Goal: Navigation & Orientation: Find specific page/section

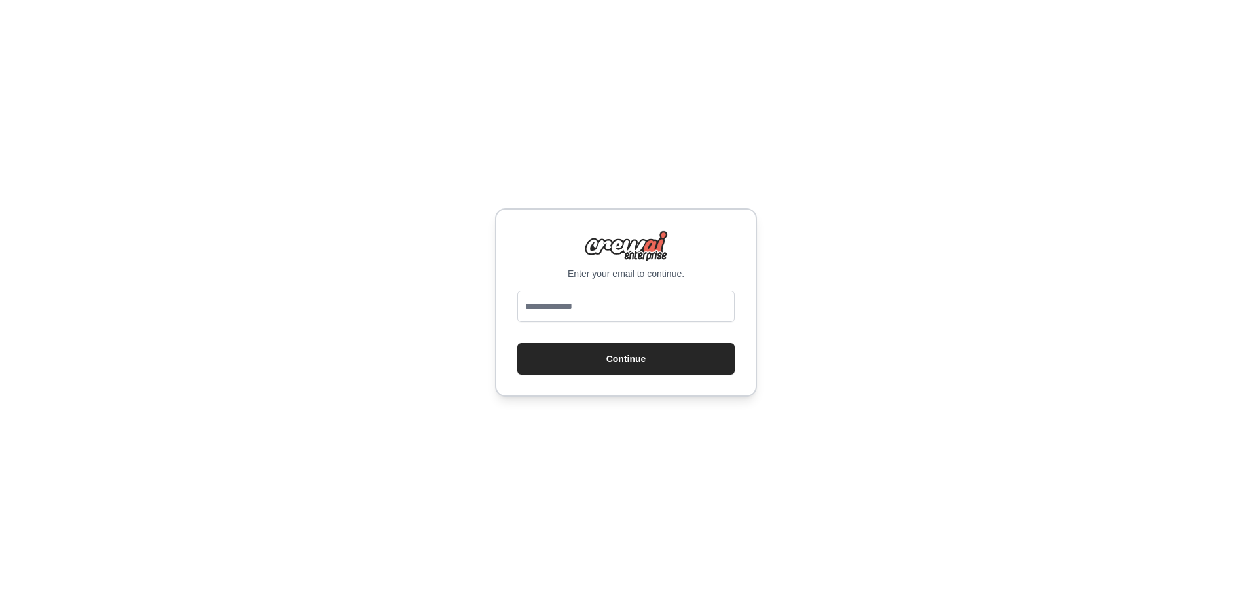
type input "**********"
click at [619, 355] on button "Continue" at bounding box center [625, 358] width 217 height 31
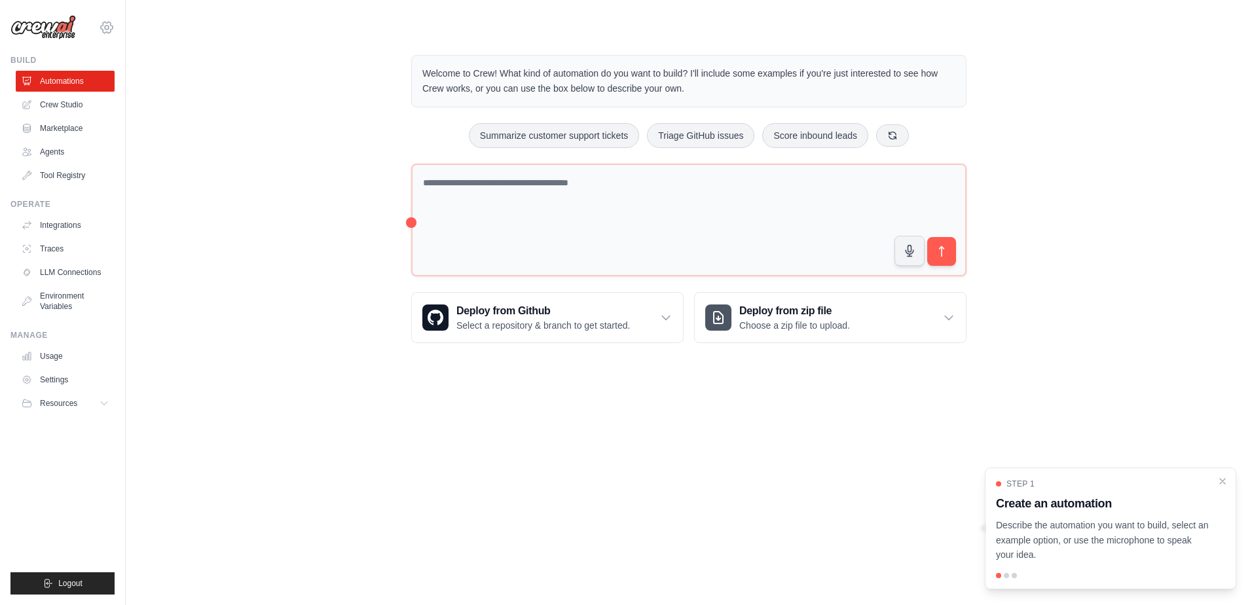
click at [108, 26] on icon at bounding box center [107, 28] width 4 height 4
click at [96, 86] on link "Settings" at bounding box center [106, 89] width 115 height 24
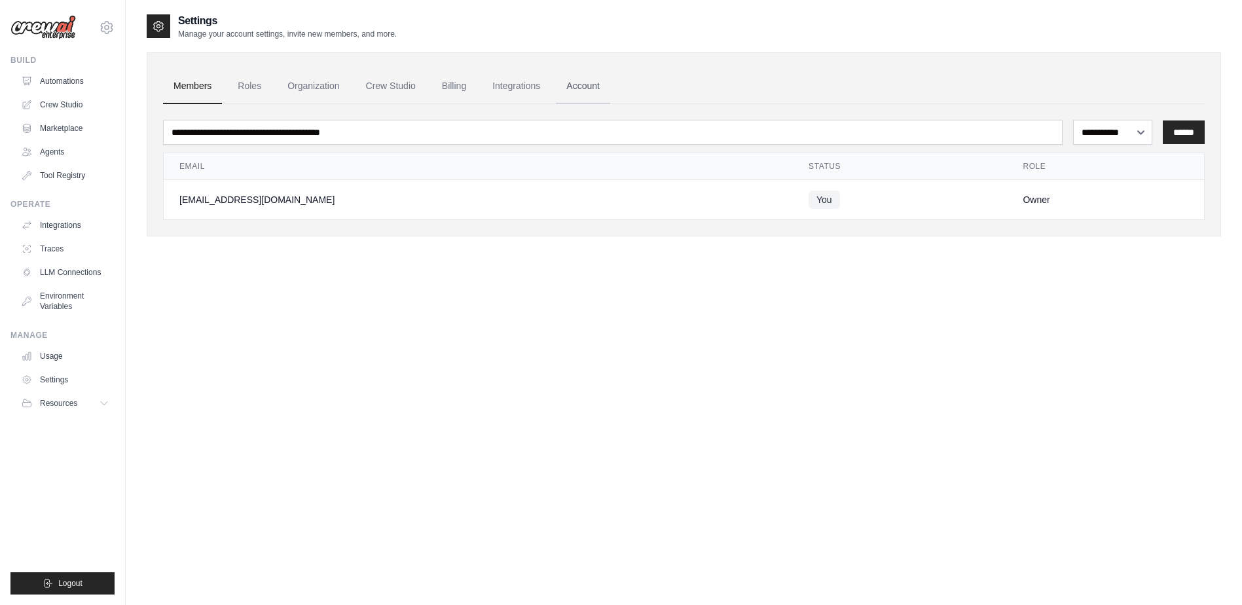
click at [581, 83] on link "Account" at bounding box center [583, 86] width 54 height 35
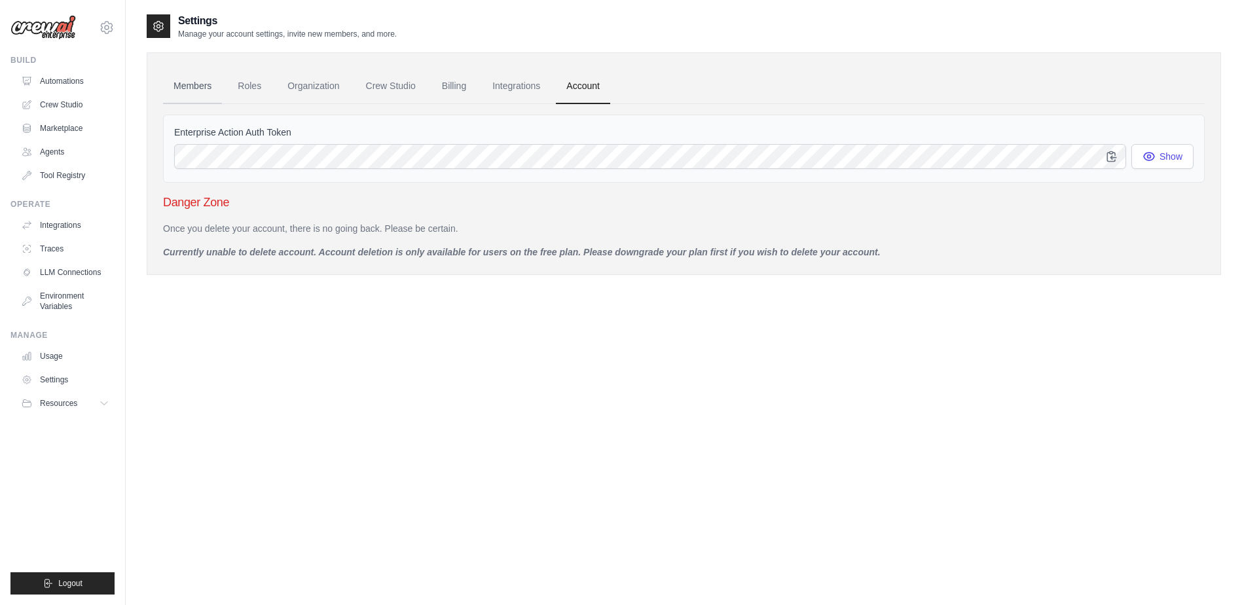
click at [215, 88] on link "Members" at bounding box center [192, 86] width 59 height 35
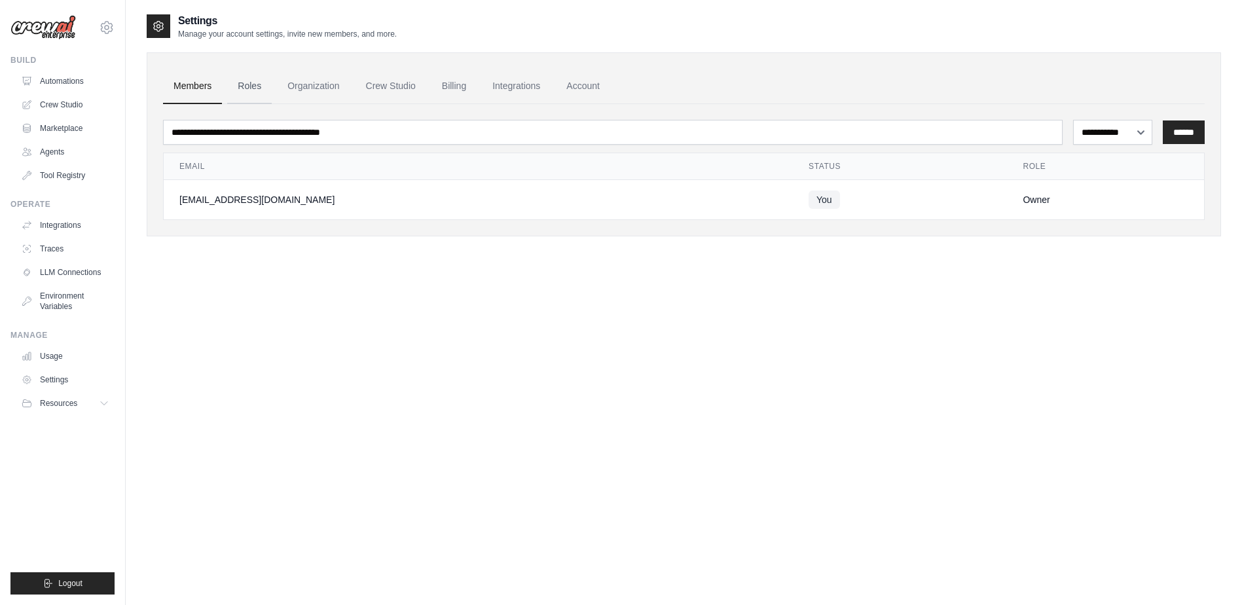
click at [244, 90] on link "Roles" at bounding box center [249, 86] width 45 height 35
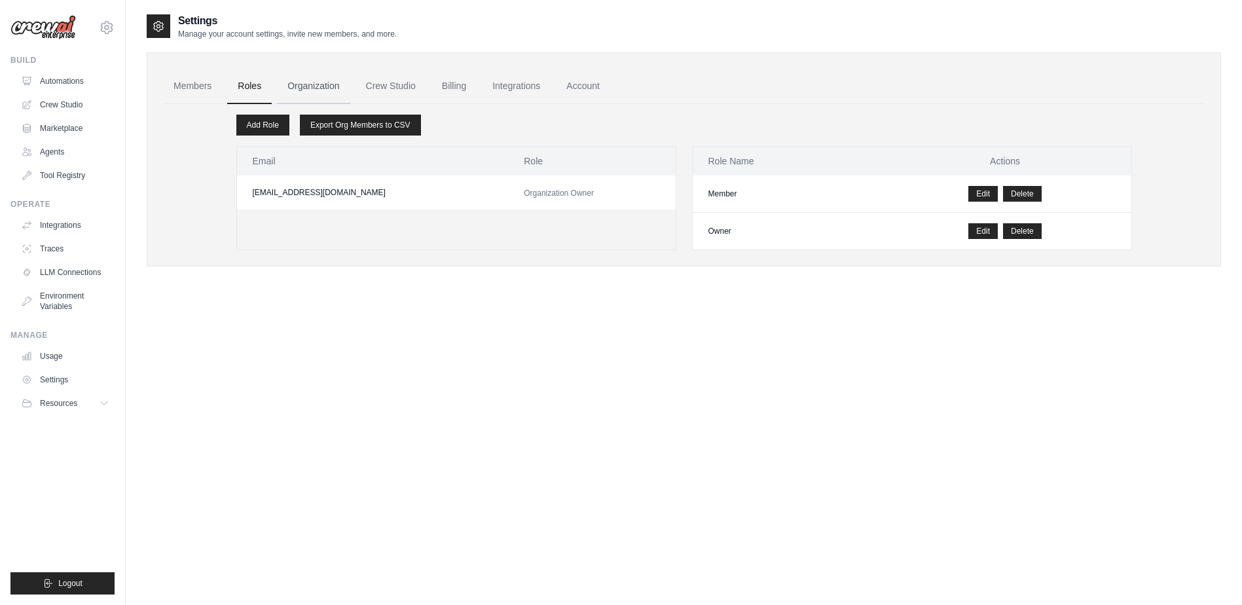
click at [311, 92] on link "Organization" at bounding box center [313, 86] width 73 height 35
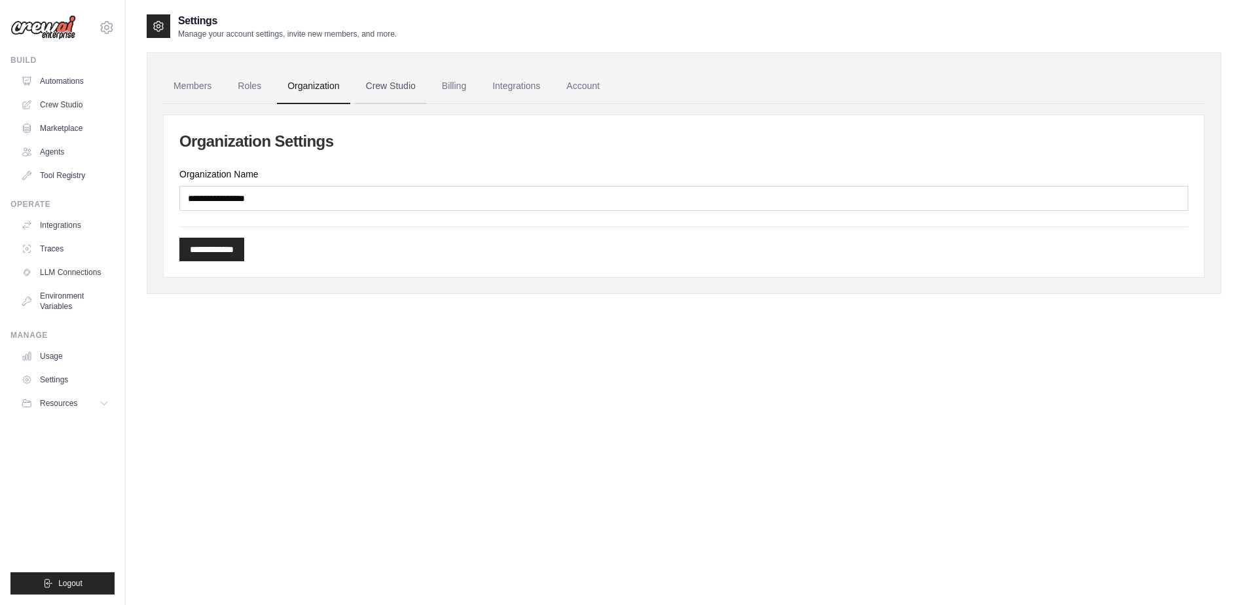
click at [394, 90] on link "Crew Studio" at bounding box center [391, 86] width 71 height 35
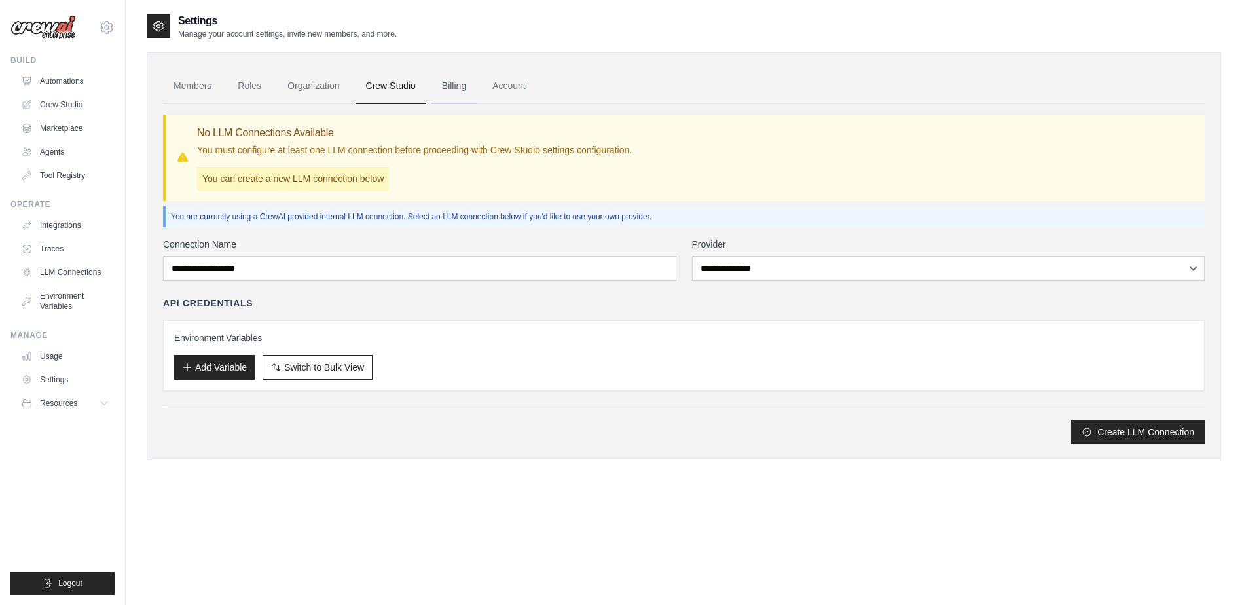
click at [472, 89] on link "Billing" at bounding box center [454, 86] width 45 height 35
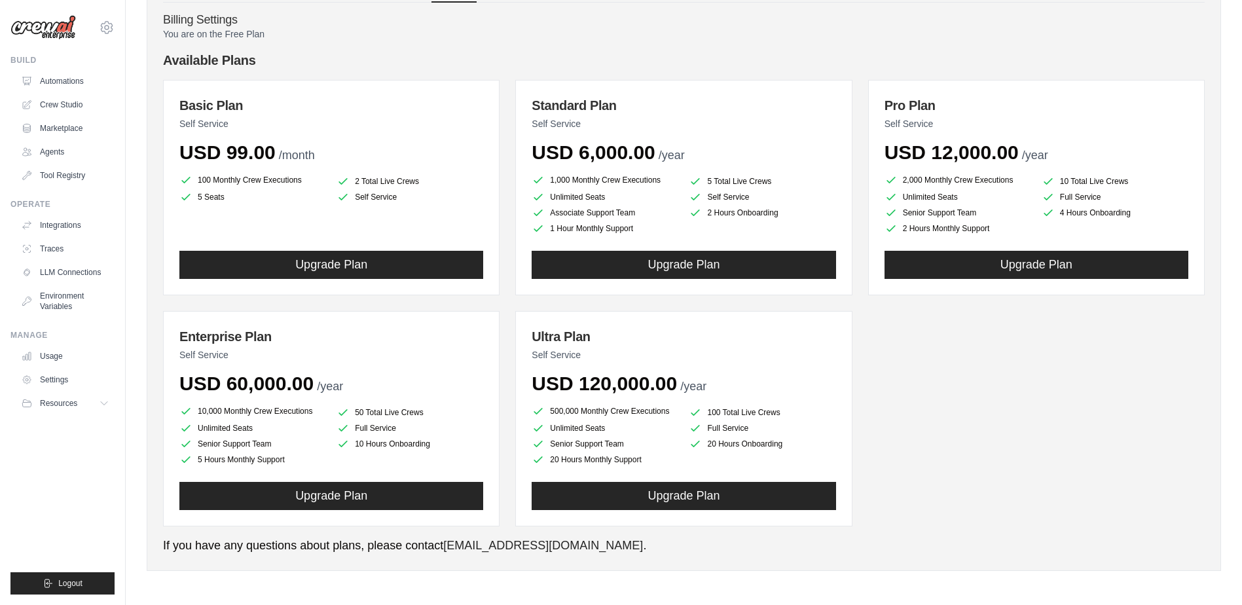
scroll to position [36, 0]
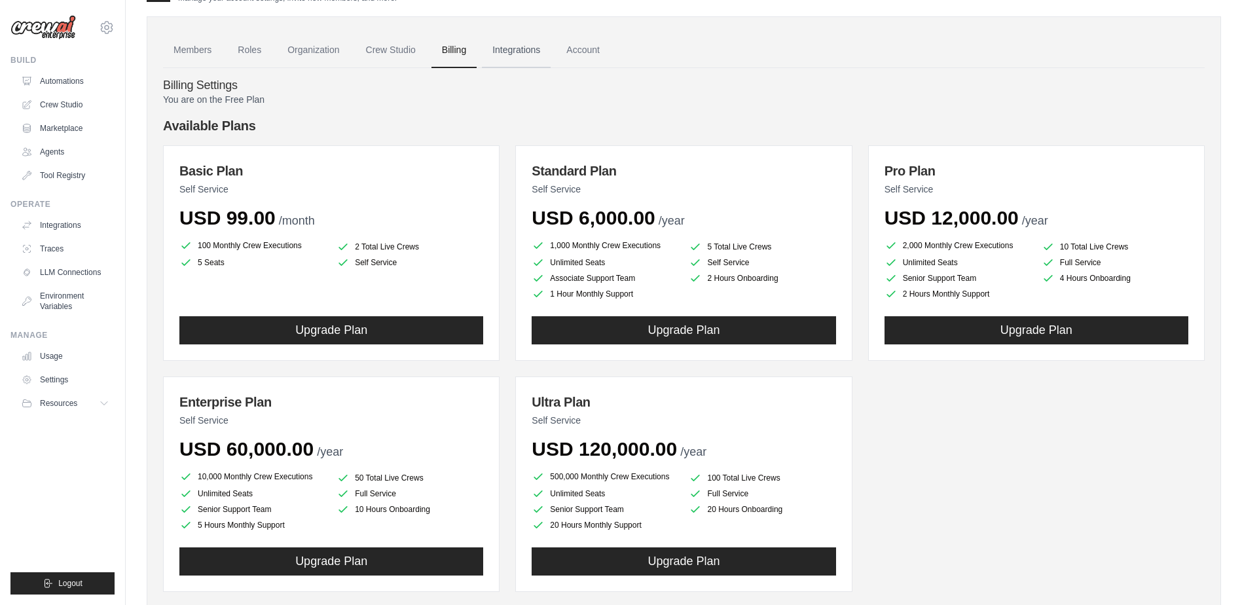
click at [514, 49] on link "Integrations" at bounding box center [516, 50] width 69 height 35
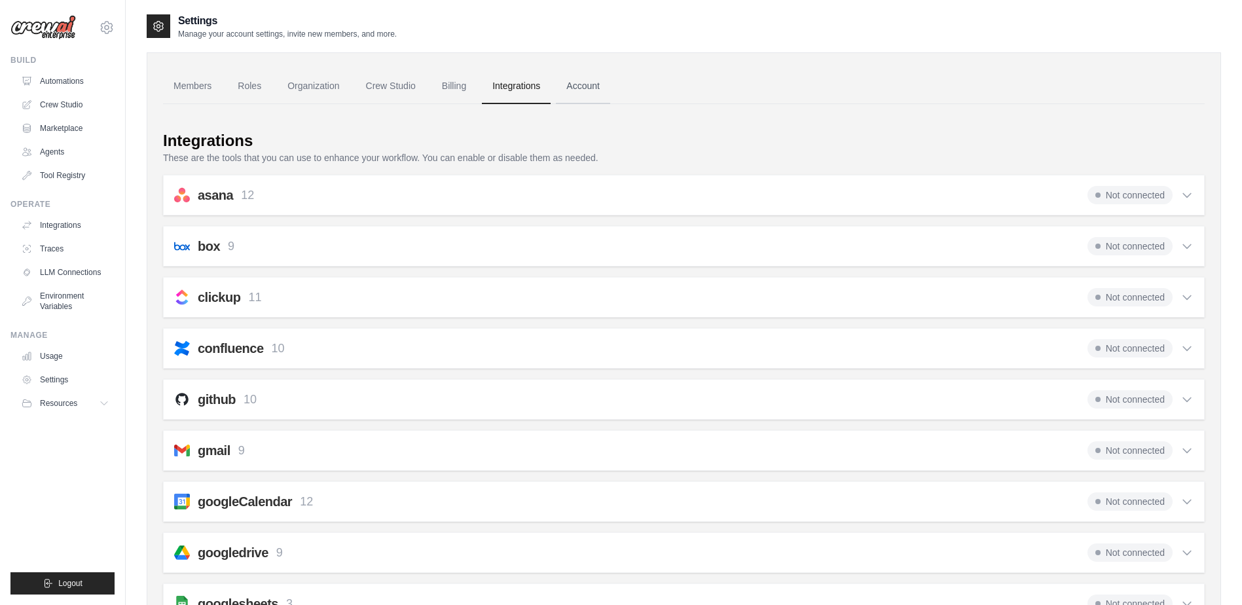
click at [572, 82] on link "Account" at bounding box center [583, 86] width 54 height 35
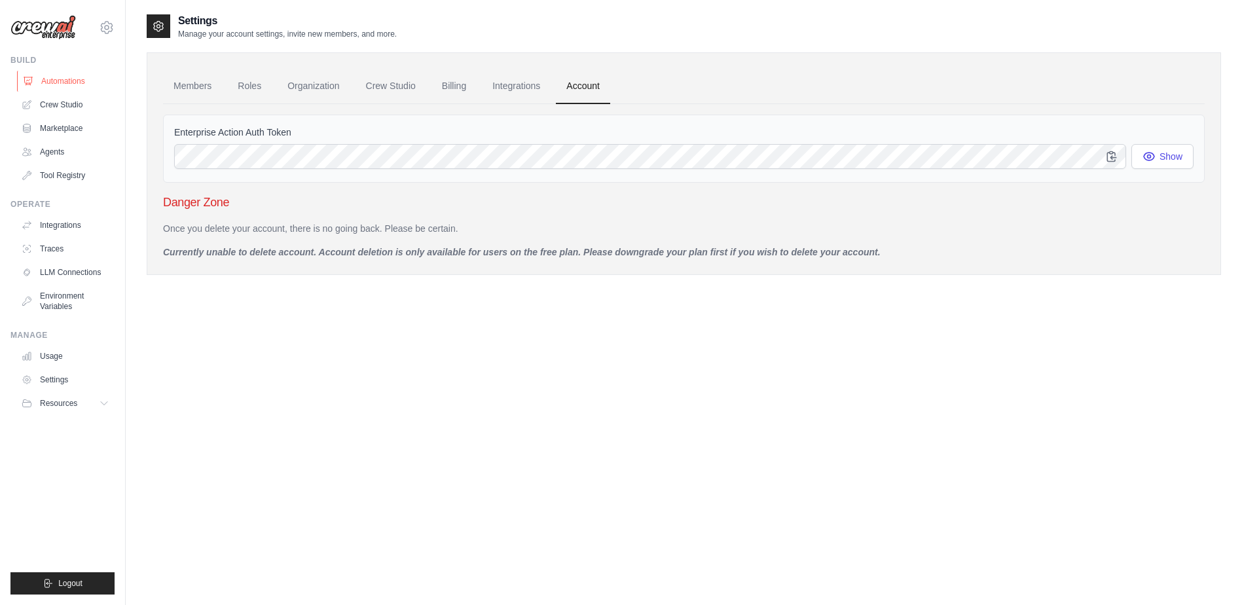
click at [52, 79] on link "Automations" at bounding box center [66, 81] width 99 height 21
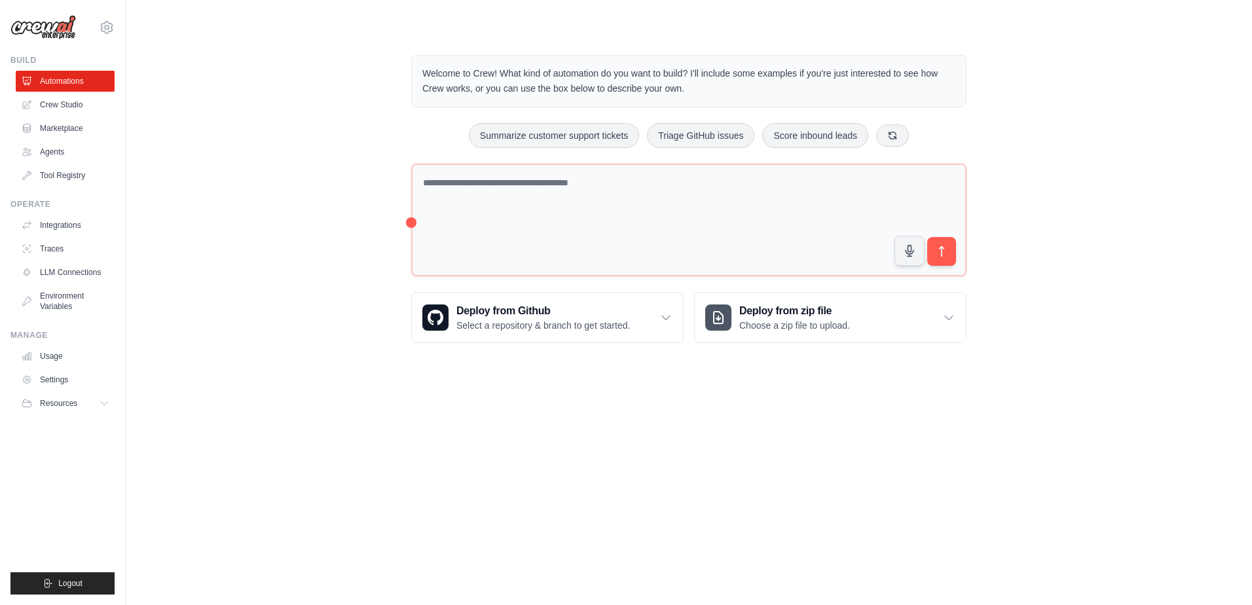
click at [51, 29] on img at bounding box center [42, 27] width 65 height 25
click at [18, 30] on img at bounding box center [42, 27] width 65 height 25
click at [58, 227] on link "Integrations" at bounding box center [66, 225] width 99 height 21
